Goal: Communication & Community: Answer question/provide support

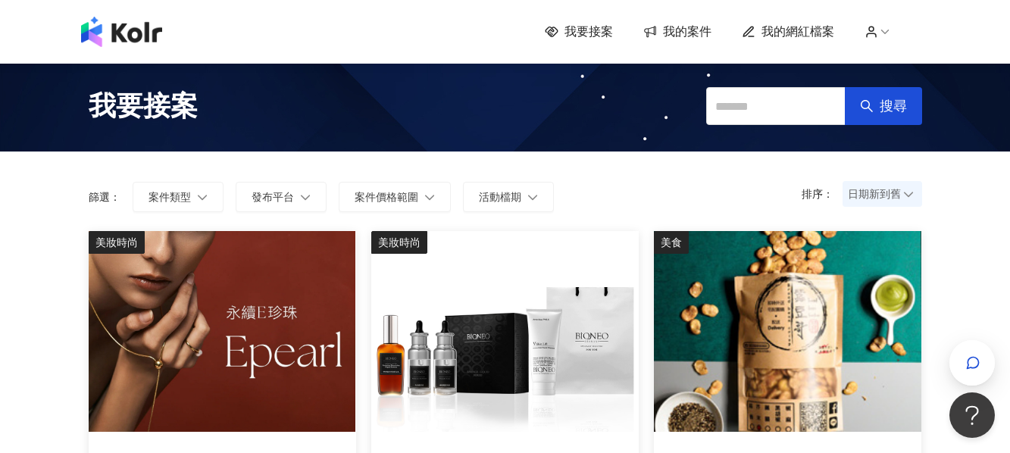
click at [676, 34] on span "我的案件" at bounding box center [687, 31] width 49 height 17
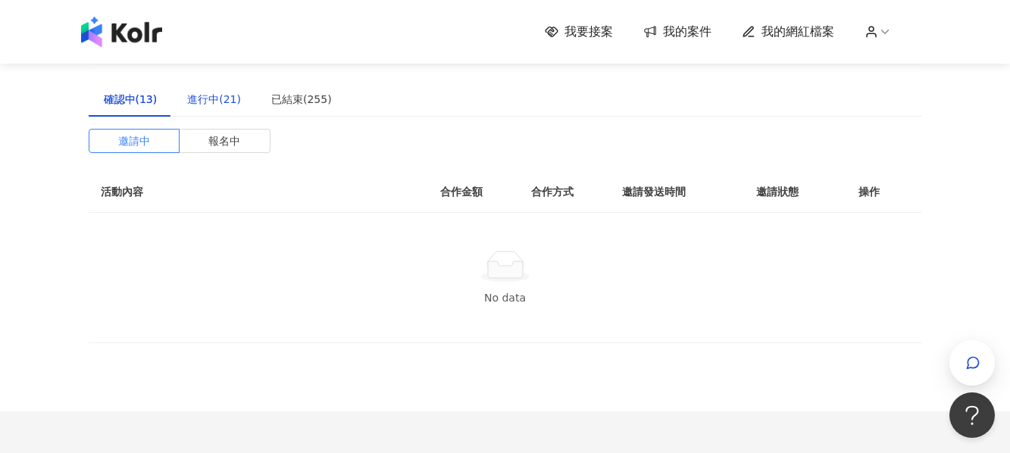
click at [224, 97] on div "進行中(21)" at bounding box center [214, 99] width 54 height 17
click at [206, 105] on div "進行中(21)" at bounding box center [214, 99] width 54 height 17
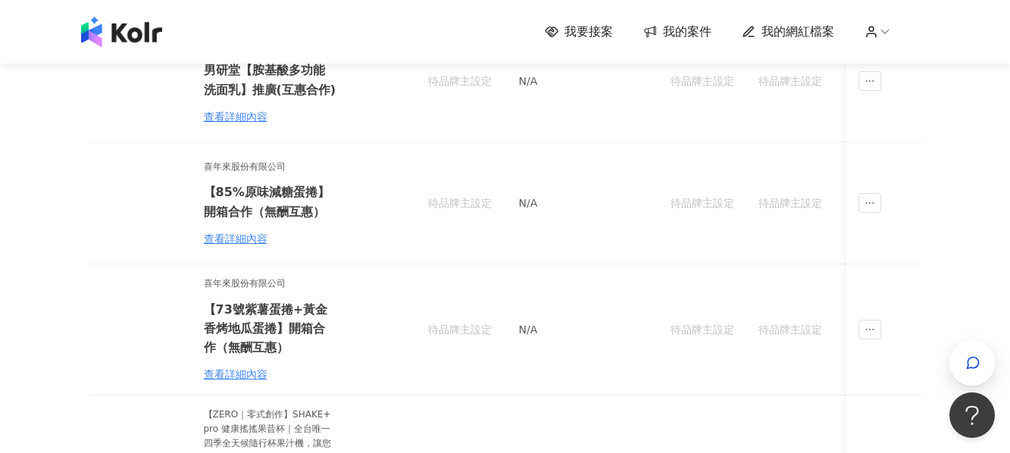
scroll to position [153, 0]
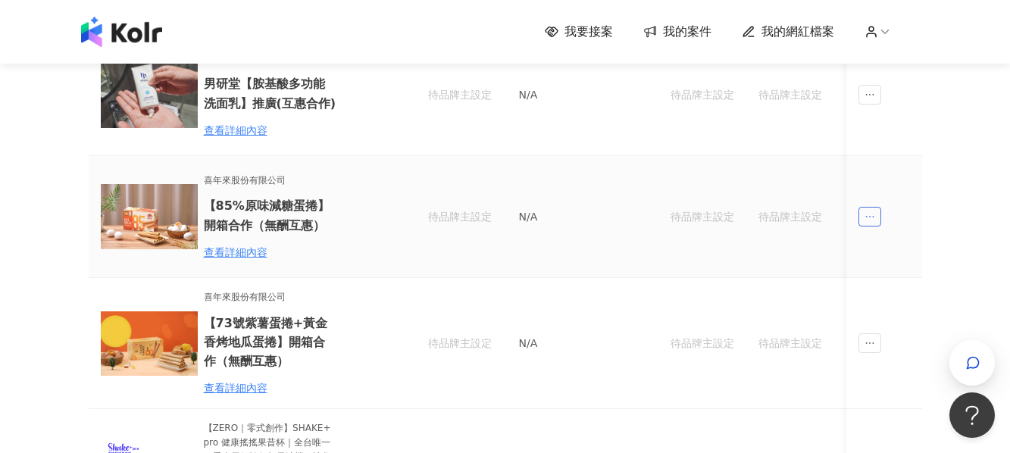
click at [872, 218] on icon "ellipsis" at bounding box center [870, 216] width 11 height 11
click at [898, 276] on li "傳訊" at bounding box center [897, 285] width 71 height 30
click at [872, 227] on td at bounding box center [885, 217] width 76 height 122
click at [863, 210] on span "ellipsis" at bounding box center [870, 217] width 23 height 20
click at [902, 279] on div "傳訊" at bounding box center [897, 285] width 53 height 17
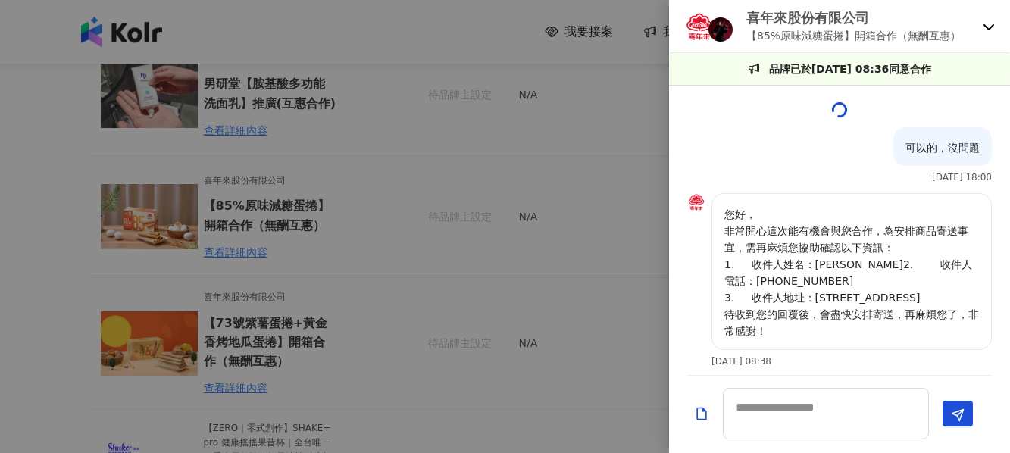
scroll to position [1620, 0]
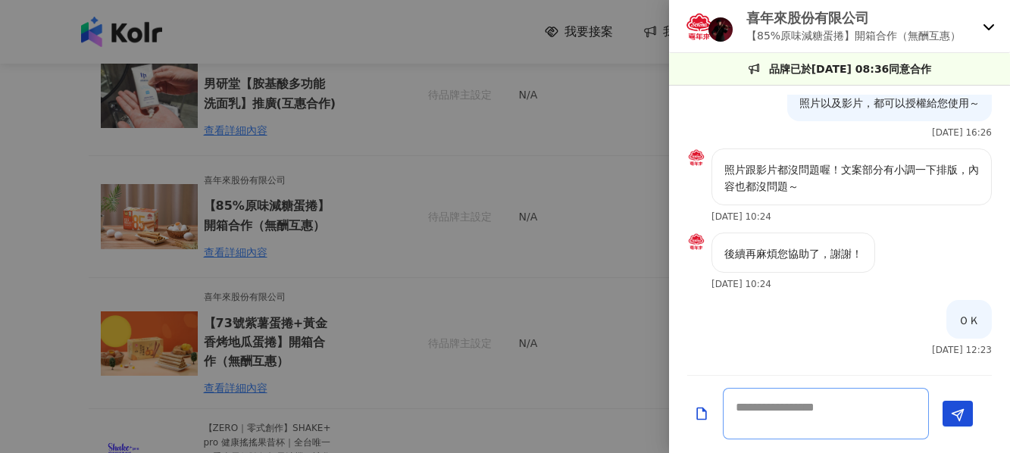
click at [814, 412] on textarea at bounding box center [826, 414] width 206 height 52
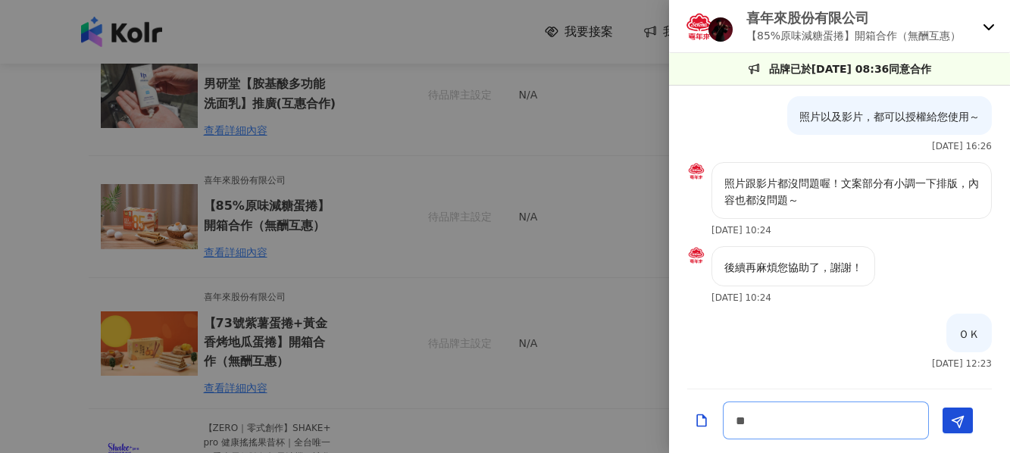
type textarea "*"
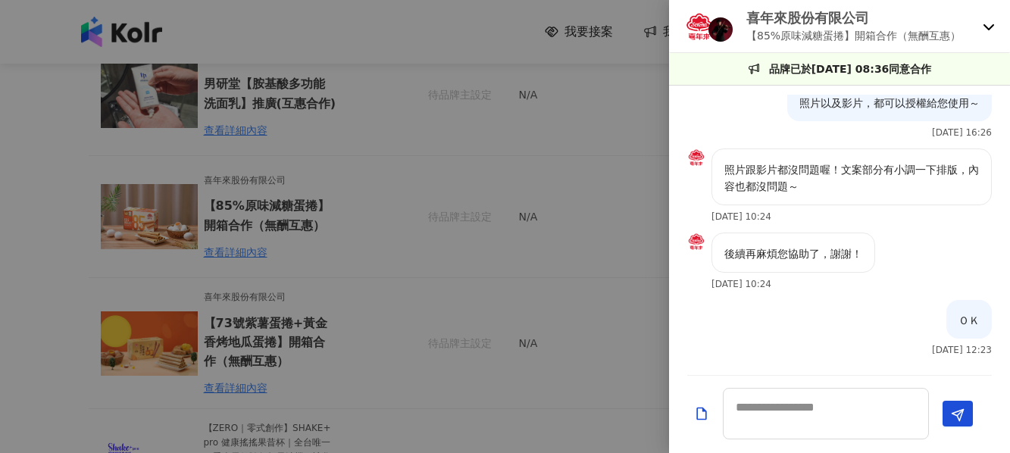
click at [602, 341] on div at bounding box center [505, 226] width 1010 height 453
